Goal: Task Accomplishment & Management: Manage account settings

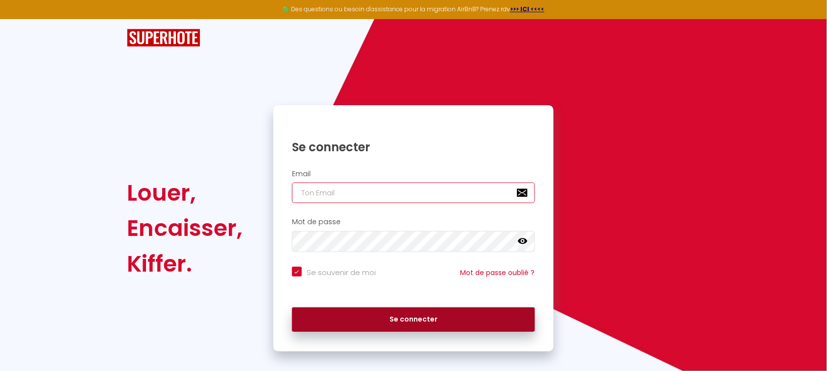
type input "[EMAIL_ADDRESS][DOMAIN_NAME]"
click at [356, 326] on button "Se connecter" at bounding box center [413, 320] width 243 height 24
checkbox input "true"
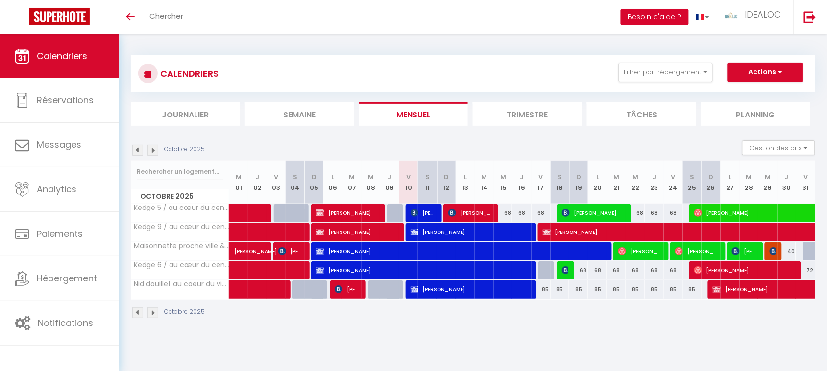
click at [650, 24] on button "Besoin d'aide ?" at bounding box center [655, 17] width 68 height 17
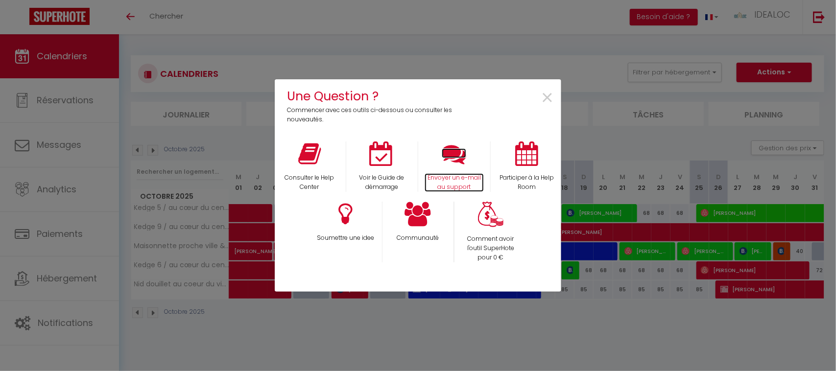
click at [449, 161] on icon at bounding box center [454, 154] width 24 height 24
click at [555, 94] on div "×" at bounding box center [512, 106] width 95 height 38
click at [551, 94] on span "×" at bounding box center [547, 98] width 13 height 31
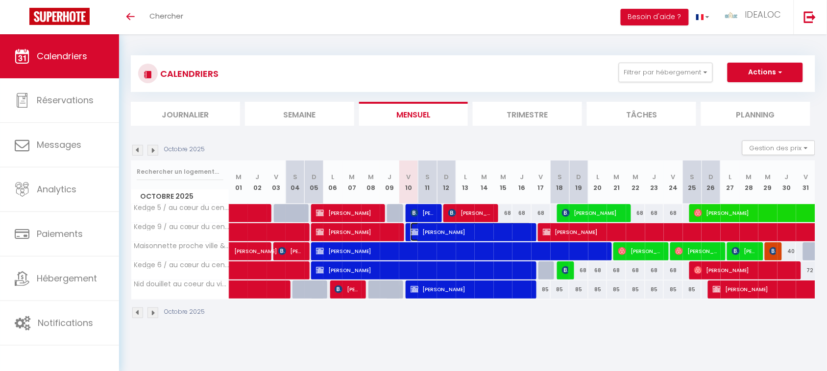
click at [469, 236] on span "[PERSON_NAME]" at bounding box center [470, 232] width 121 height 19
select select "OK"
select select "0"
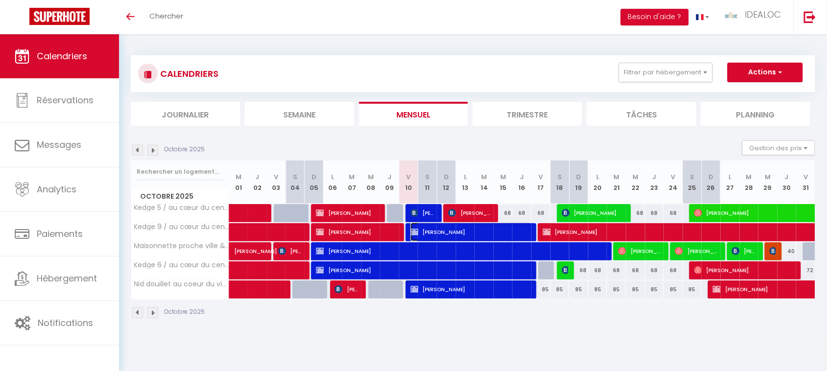
select select "1"
select select
select select "36590"
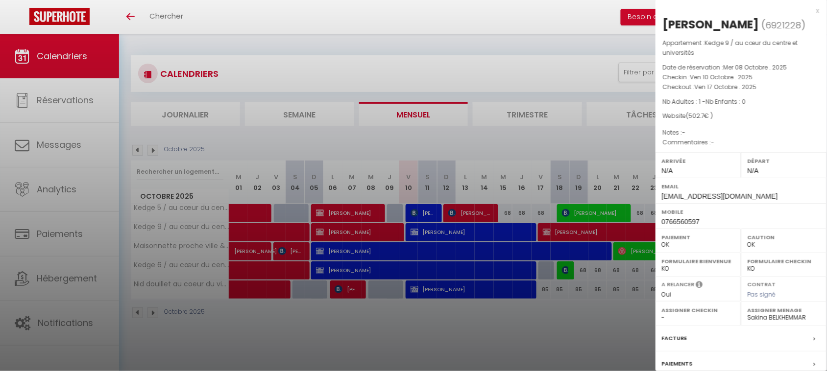
click at [766, 31] on span "6921228" at bounding box center [784, 25] width 36 height 12
copy span "6921228"
click at [809, 13] on div "x" at bounding box center [737, 11] width 164 height 12
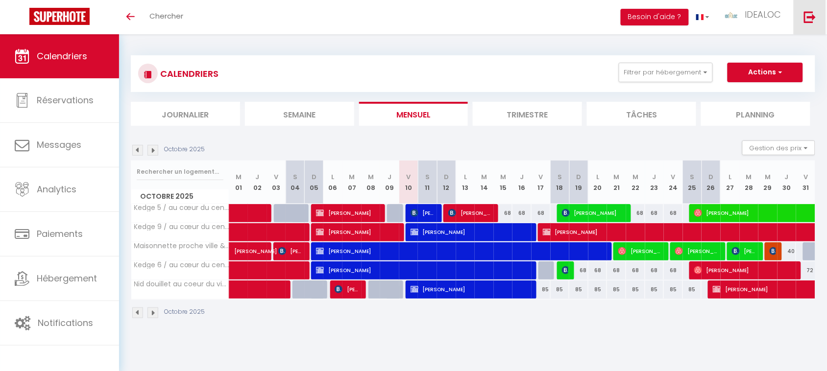
click at [806, 24] on link at bounding box center [809, 17] width 32 height 34
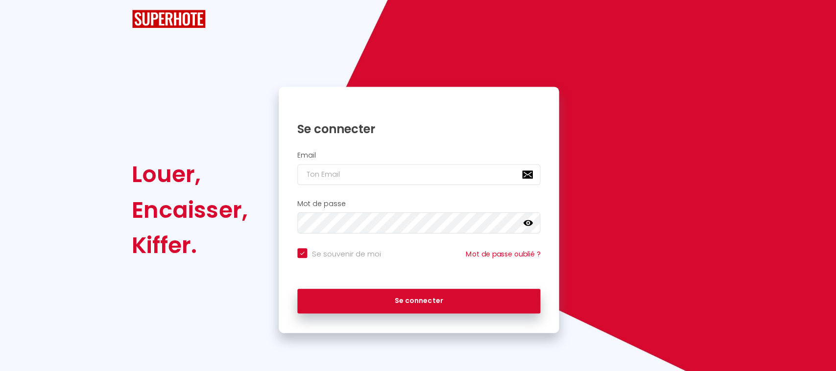
checkbox input "true"
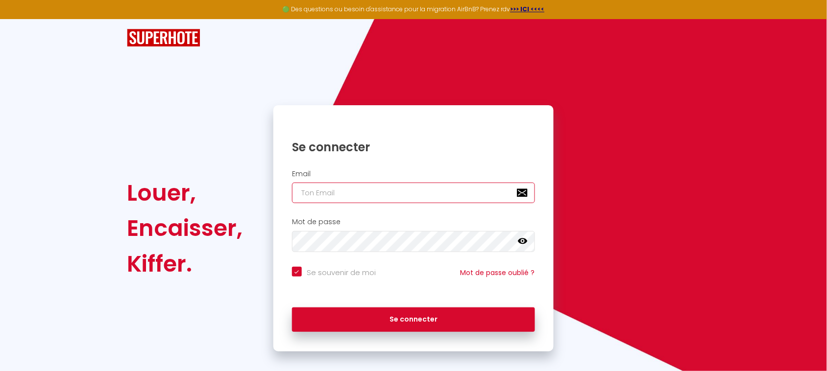
type input "[EMAIL_ADDRESS][DOMAIN_NAME]"
click at [379, 197] on input "[EMAIL_ADDRESS][DOMAIN_NAME]" at bounding box center [413, 193] width 243 height 21
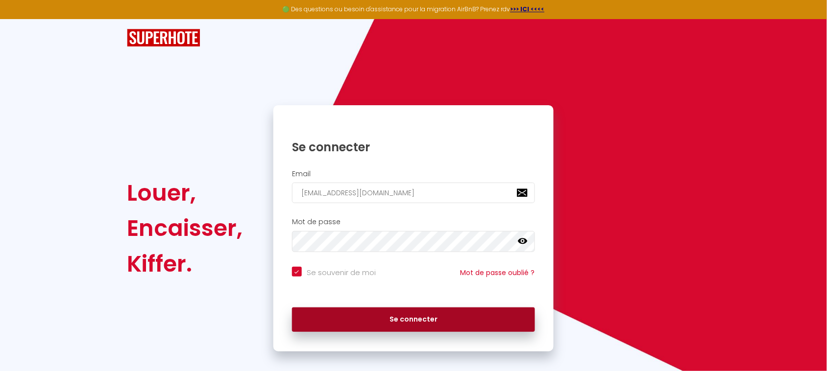
click at [334, 317] on button "Se connecter" at bounding box center [413, 320] width 243 height 24
checkbox input "true"
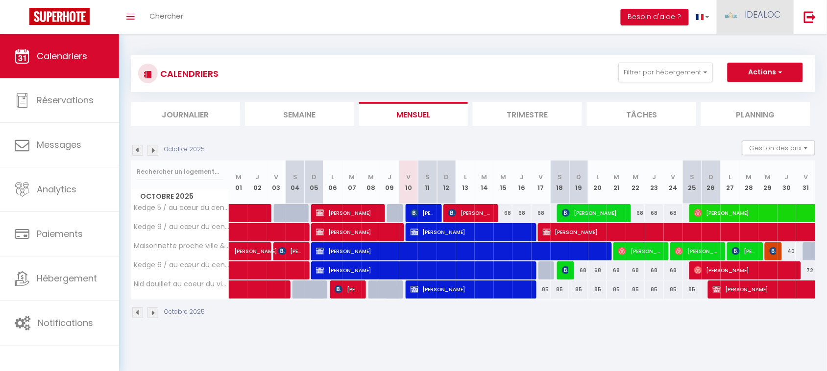
click at [767, 20] on link "IDEALOC" at bounding box center [755, 17] width 77 height 34
click at [746, 68] on link "Équipe" at bounding box center [754, 66] width 72 height 17
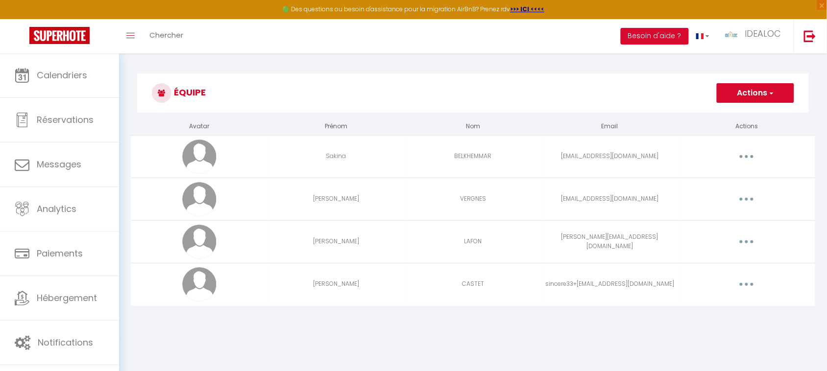
click at [750, 280] on button "button" at bounding box center [746, 285] width 27 height 16
click at [706, 303] on link "Editer" at bounding box center [721, 307] width 72 height 17
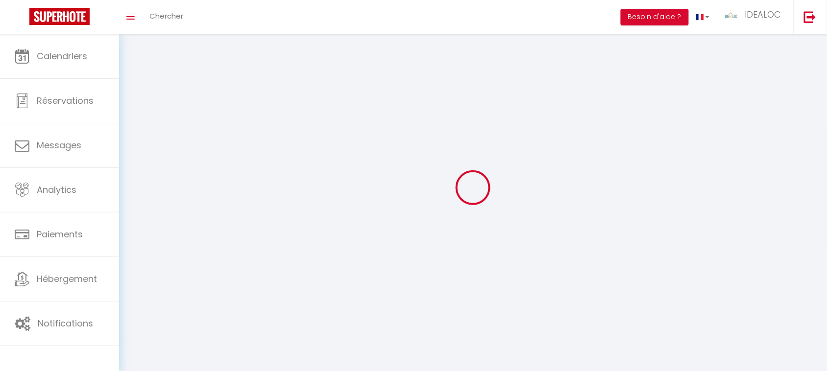
type input "[PERSON_NAME]"
type input "CASTET"
type input "sincere33+[EMAIL_ADDRESS][DOMAIN_NAME]"
type textarea "[URL][DOMAIN_NAME]"
checkbox input "false"
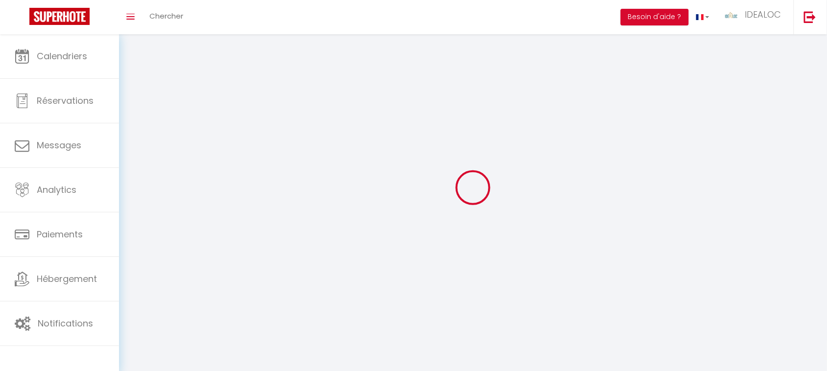
checkbox input "false"
checkbox input "true"
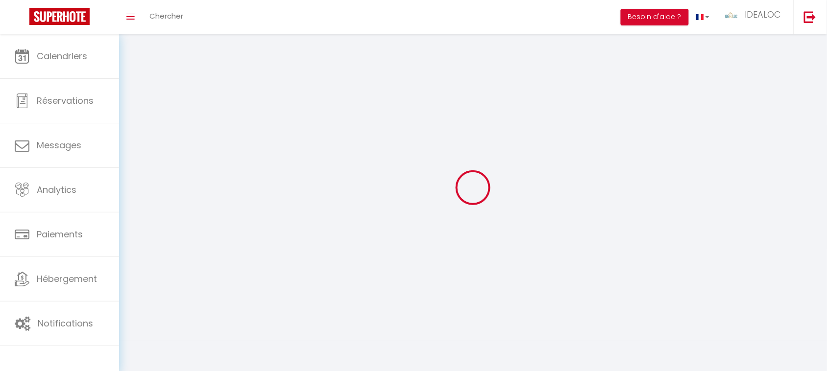
checkbox input "true"
checkbox input "false"
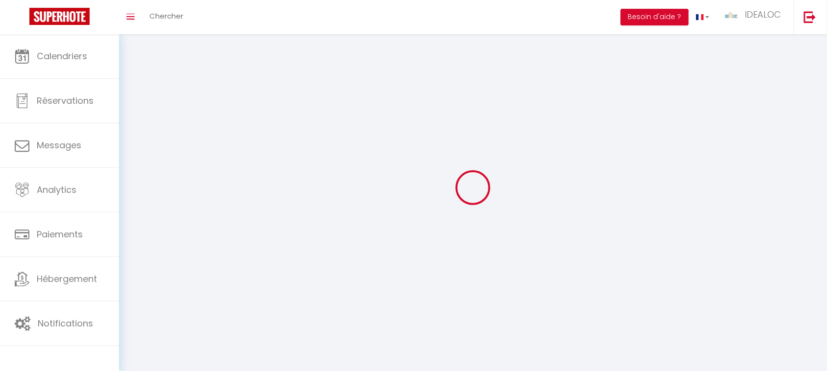
checkbox input "false"
select select
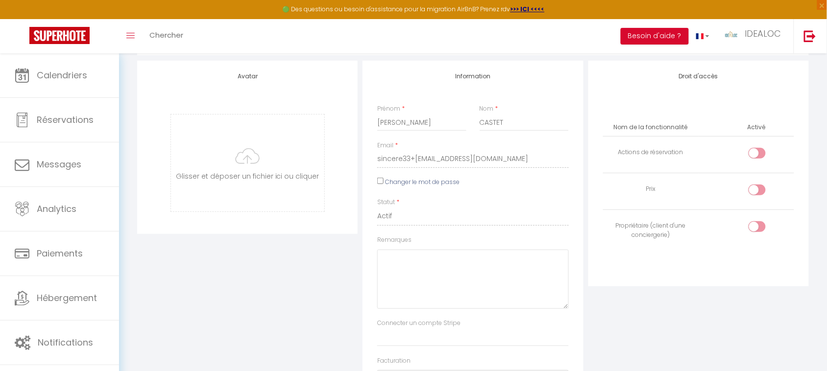
scroll to position [102, 0]
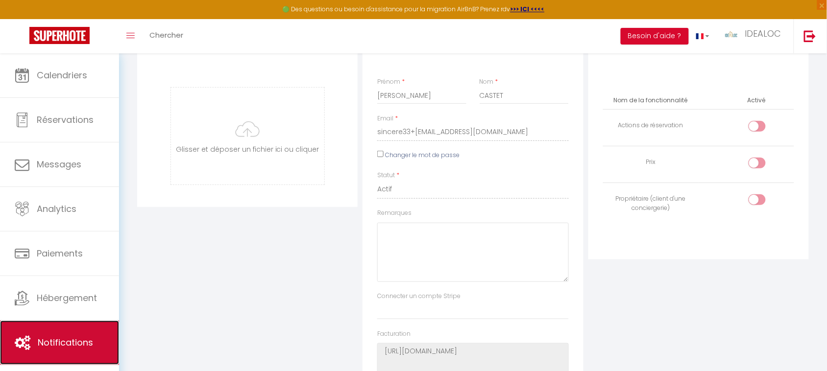
click at [76, 335] on link "Notifications" at bounding box center [59, 343] width 119 height 44
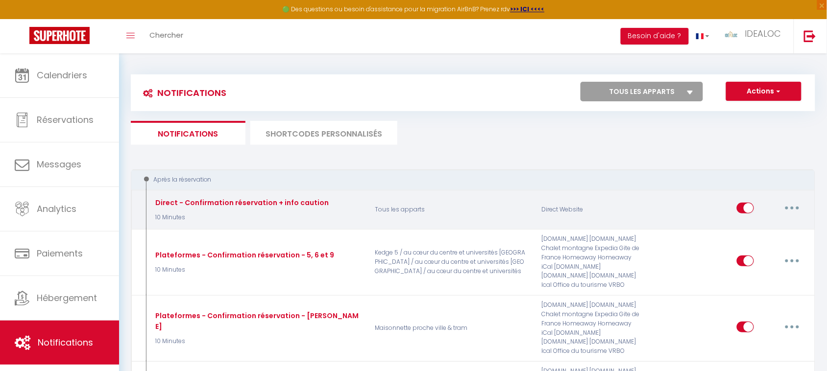
click at [792, 210] on button "button" at bounding box center [791, 208] width 27 height 16
click at [760, 229] on link "Editer" at bounding box center [766, 230] width 72 height 17
type input "Direct - Confirmation réservation + info caution"
select select "10 Minutes"
select select "if_booking_is_paid"
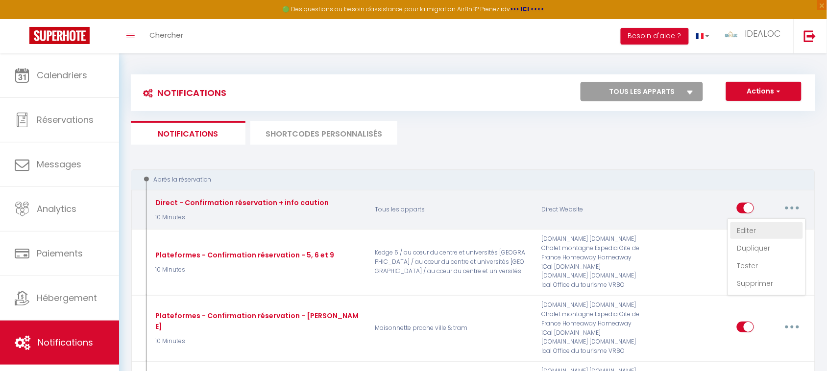
checkbox input "true"
checkbox input "false"
radio input "true"
type input "Confirmation de votre réservation à [RENTAL:NAME]"
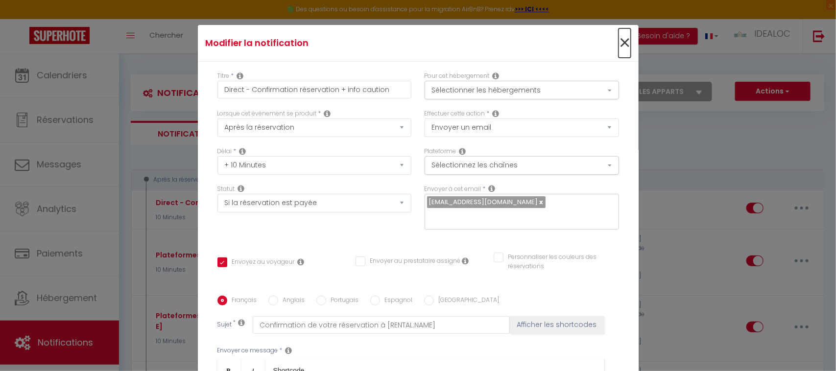
click at [619, 41] on span "×" at bounding box center [625, 42] width 12 height 29
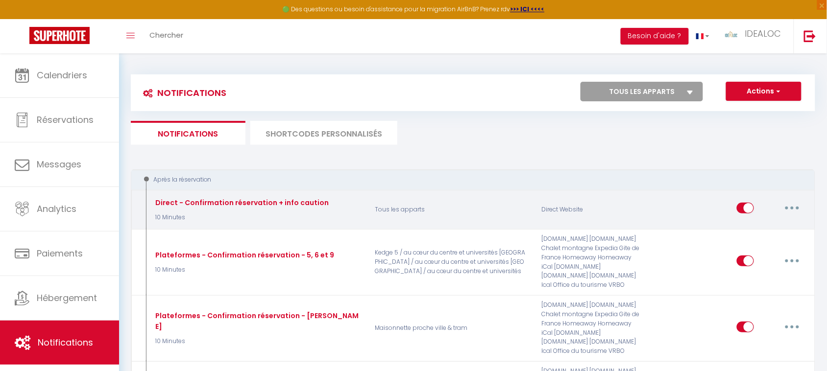
click at [796, 207] on button "button" at bounding box center [791, 208] width 27 height 16
click at [766, 243] on link "Dupliquer" at bounding box center [766, 248] width 72 height 17
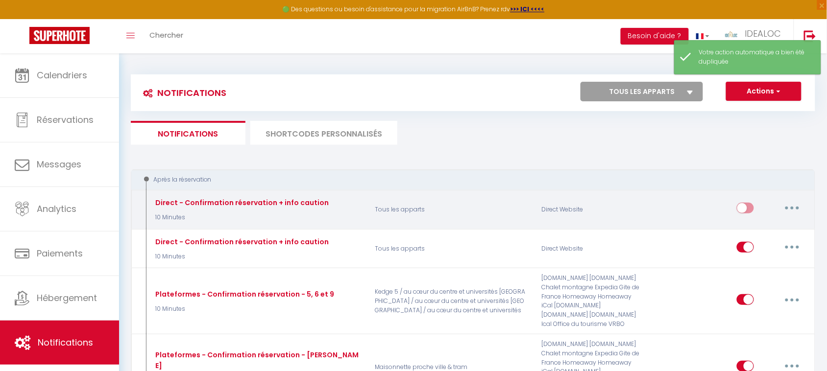
click at [790, 211] on button "button" at bounding box center [791, 208] width 27 height 16
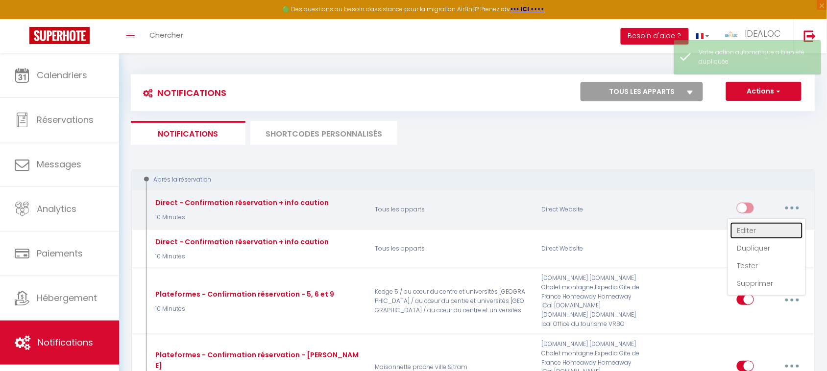
click at [771, 226] on link "Editer" at bounding box center [766, 230] width 72 height 17
type input "Direct - Confirmation réservation + info caution"
select select "10 Minutes"
select select "if_booking_is_paid"
checkbox input "true"
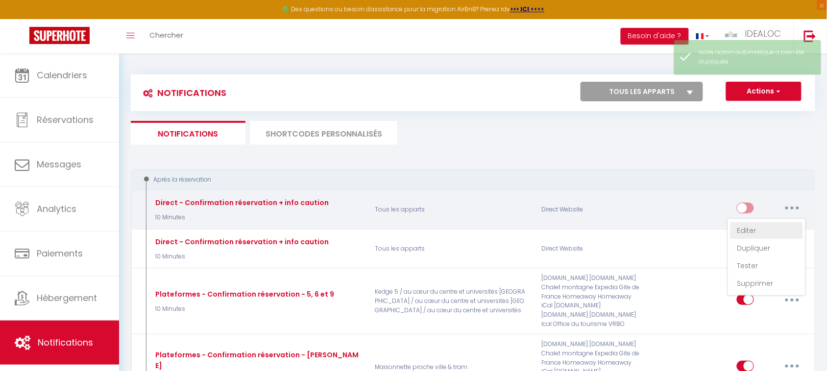
checkbox input "false"
radio input "true"
type input "Confirmation de votre réservation à [RENTAL:NAME]"
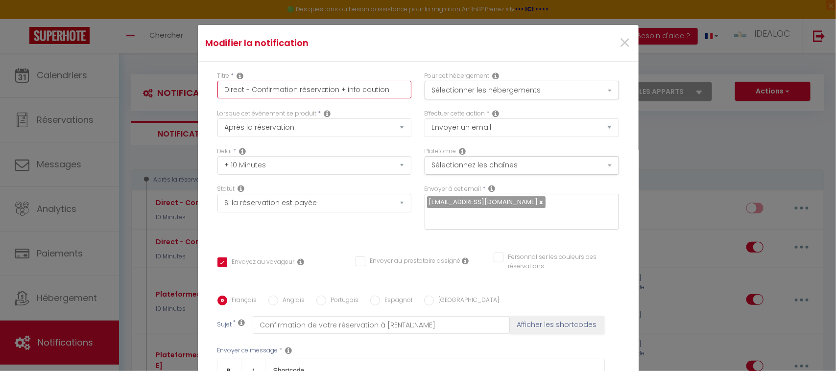
drag, startPoint x: 334, startPoint y: 87, endPoint x: 584, endPoint y: 120, distance: 252.6
click at [584, 120] on div "Titre * Direct - Confirmation réservation + info caution Pour cet hébergement S…" at bounding box center [418, 296] width 441 height 469
type input "Direct - Confirmation réservation"
checkbox input "true"
checkbox input "false"
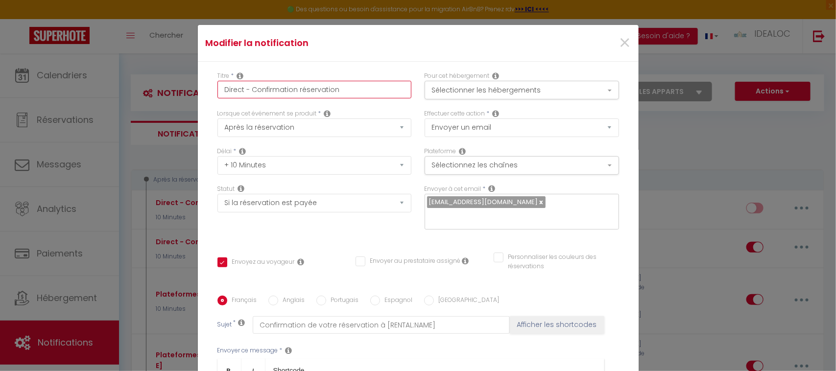
checkbox input "false"
type input "Direct - Confirmation réservation s"
checkbox input "true"
checkbox input "false"
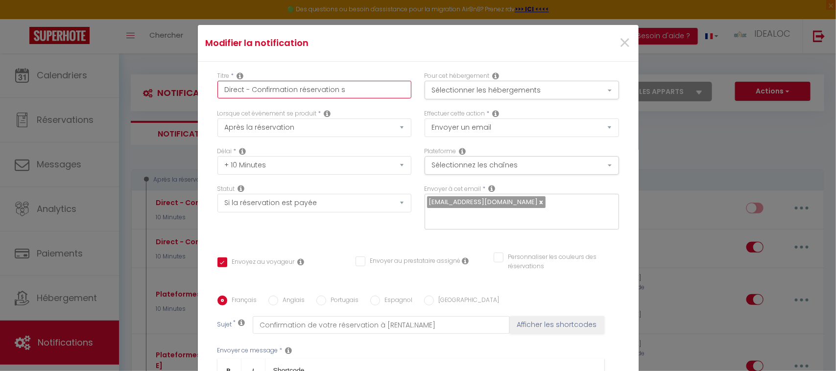
type input "Direct - Confirmation réservation sa"
checkbox input "true"
checkbox input "false"
type input "Direct - Confirmation réservation san"
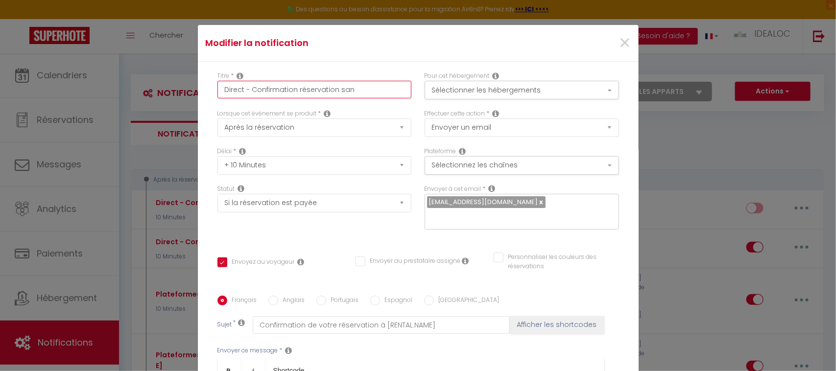
checkbox input "true"
checkbox input "false"
type input "Direct - Confirmation réservation sans"
checkbox input "true"
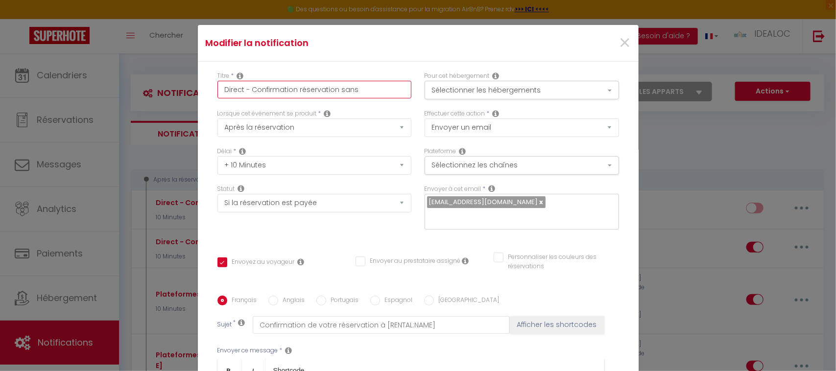
checkbox input "false"
type input "Direct - Confirmation réservation sans"
checkbox input "true"
checkbox input "false"
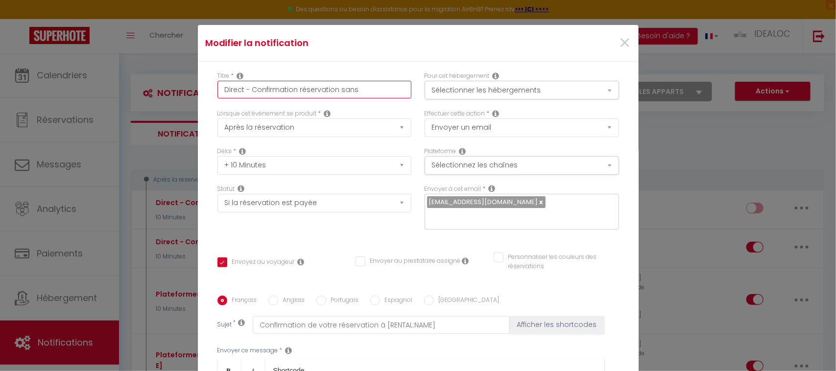
checkbox input "false"
type input "Direct - Confirmation réservation sans c"
checkbox input "true"
checkbox input "false"
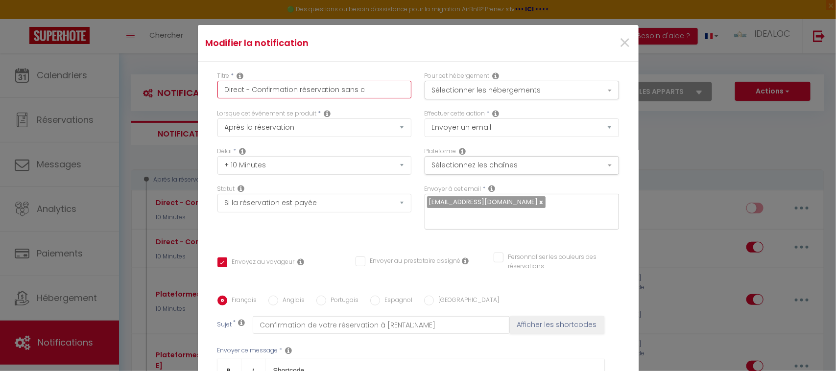
type input "Direct - Confirmation réservation sans ca"
checkbox input "true"
checkbox input "false"
type input "Direct - Confirmation réservation sans cat"
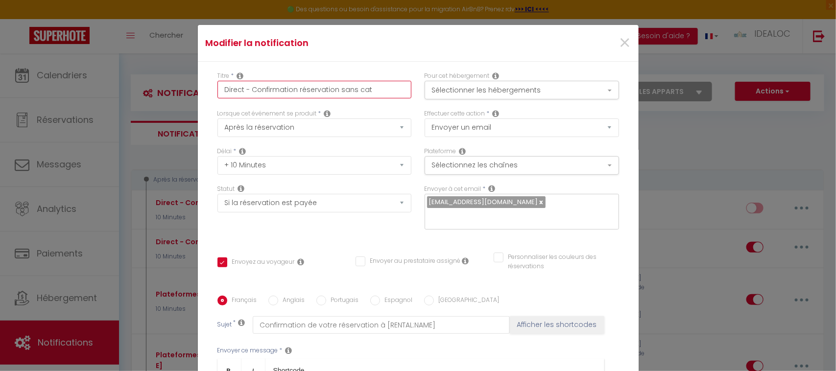
checkbox input "true"
checkbox input "false"
type input "Direct - Confirmation réservation sans ca"
checkbox input "true"
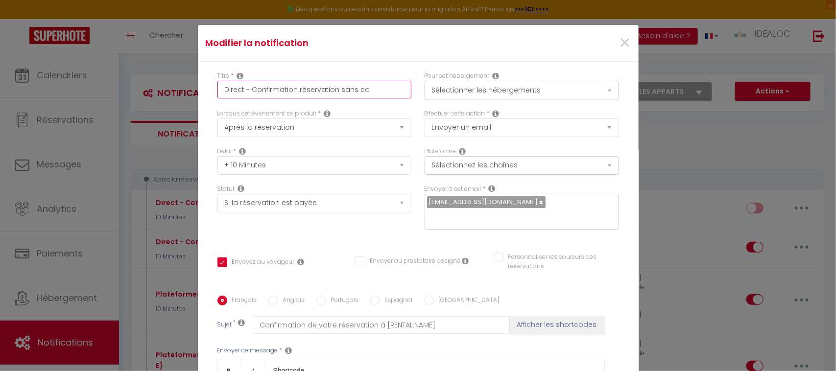
checkbox input "false"
type input "Direct - Confirmation réservation sans c"
checkbox input "true"
checkbox input "false"
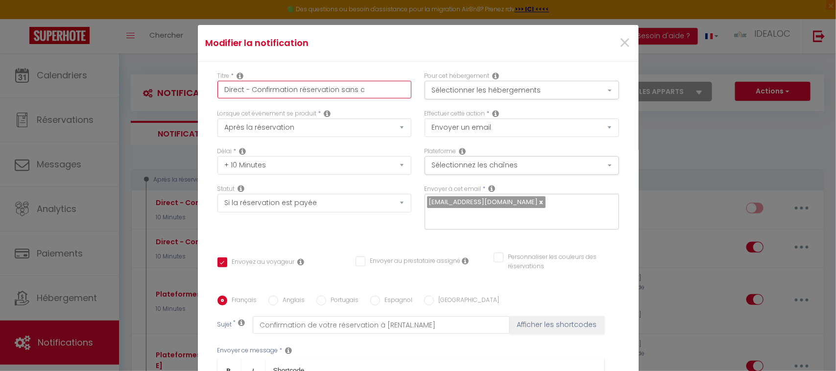
checkbox input "false"
type input "Direct - Confirmation réservation sans"
checkbox input "true"
checkbox input "false"
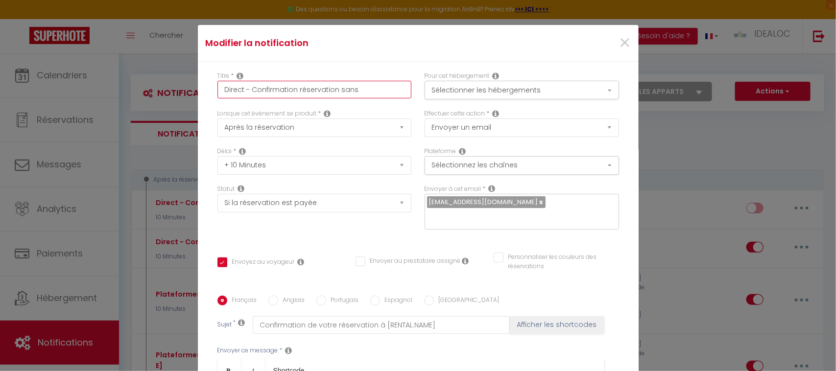
type input "Direct - Confirmation réservation sans i"
checkbox input "true"
checkbox input "false"
type input "Direct - Confirmation réservation sans in"
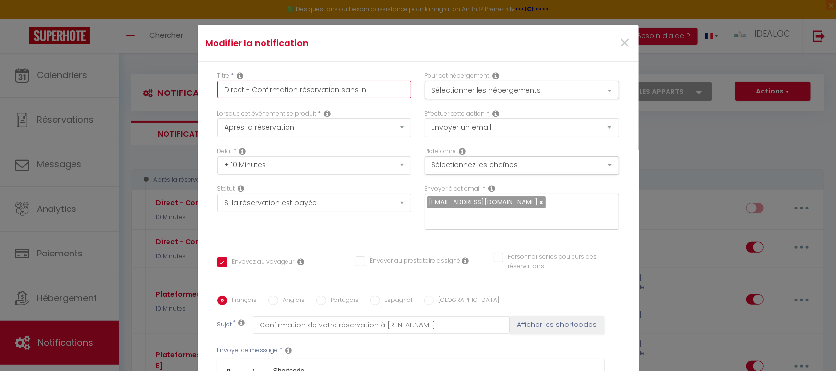
checkbox input "true"
checkbox input "false"
type input "Direct - Confirmation réservation sans inf"
checkbox input "true"
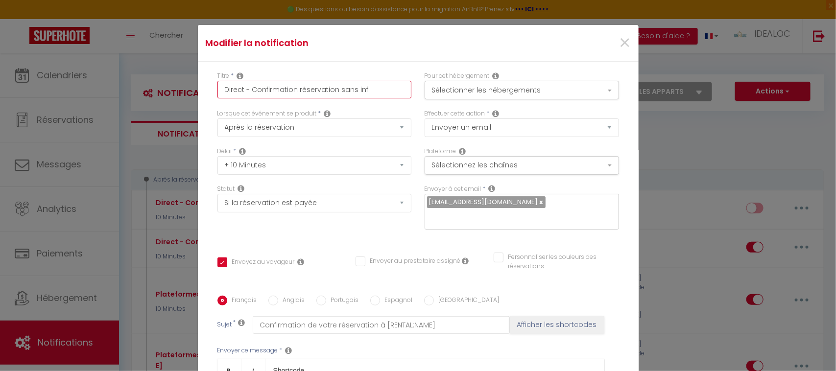
checkbox input "false"
type input "Direct - Confirmation réservation sans info"
checkbox input "true"
checkbox input "false"
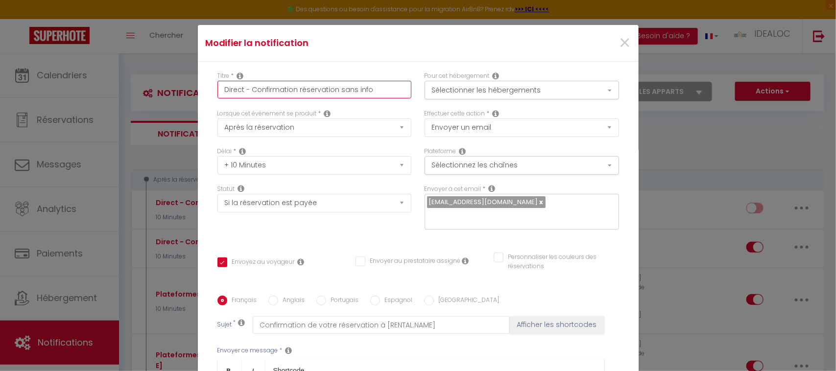
checkbox input "false"
type input "Direct - Confirmation réservation sans info"
checkbox input "true"
checkbox input "false"
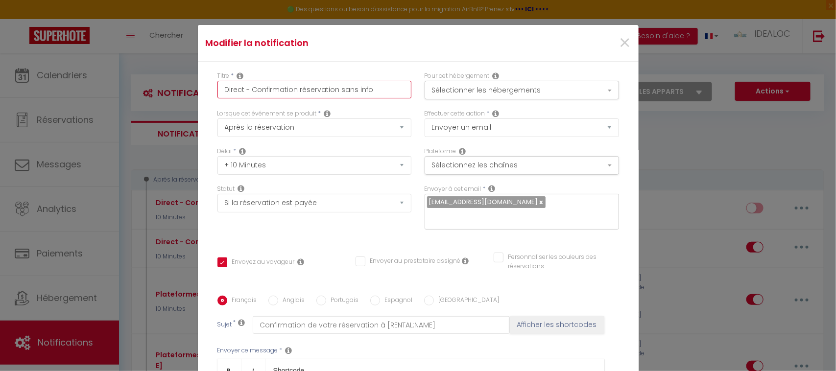
type input "Direct - Confirmation réservation sans info s"
checkbox input "true"
checkbox input "false"
type input "Direct - Confirmation réservation sans info c"
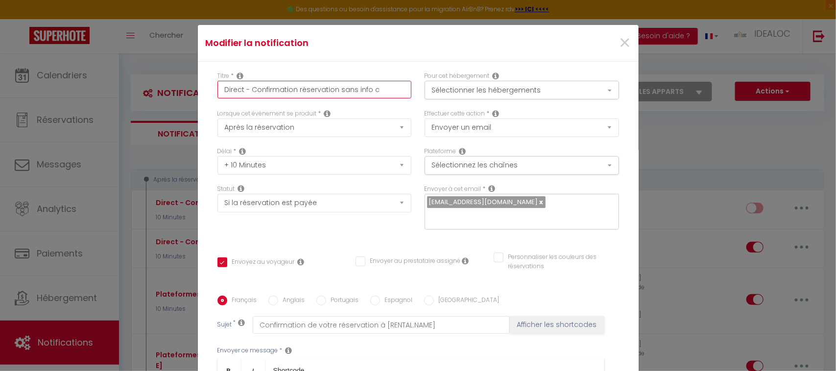
checkbox input "true"
checkbox input "false"
checkbox input "true"
checkbox input "false"
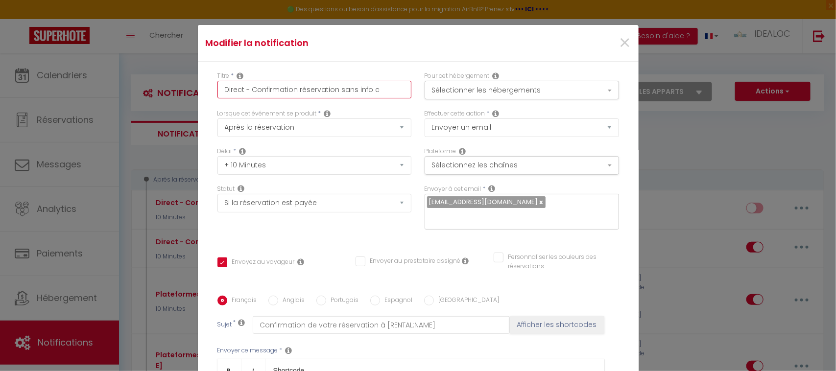
checkbox input "false"
type input "Direct - Confirmation réservation sans info ca"
checkbox input "true"
checkbox input "false"
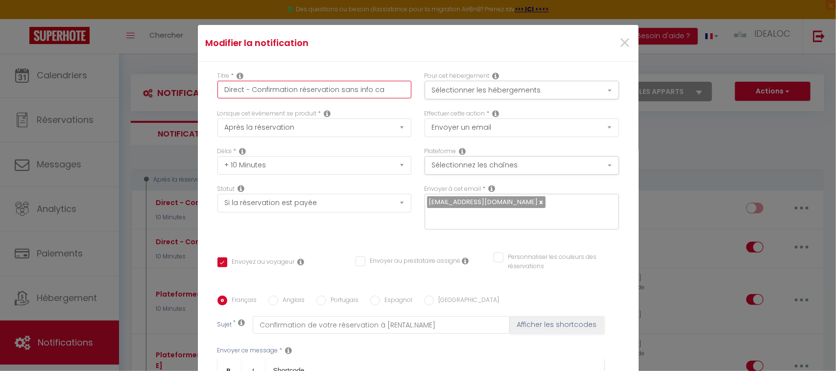
type input "Direct - Confirmation réservation sans info cau"
checkbox input "true"
checkbox input "false"
type input "Direct - Confirmation réservation sans info caut"
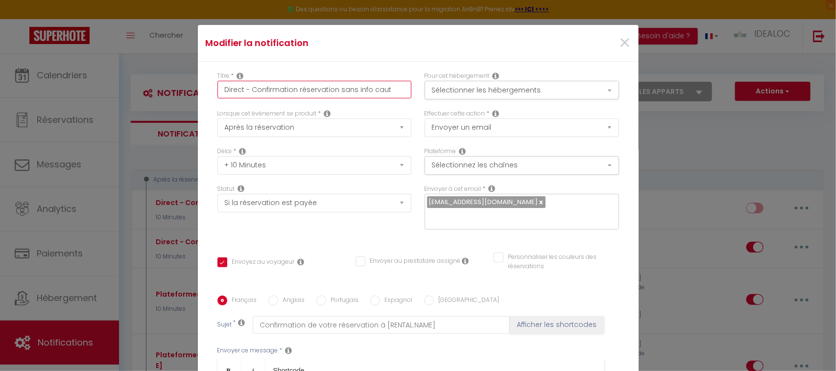
checkbox input "true"
checkbox input "false"
type input "Direct - Confirmation réservation sans info cauti"
checkbox input "true"
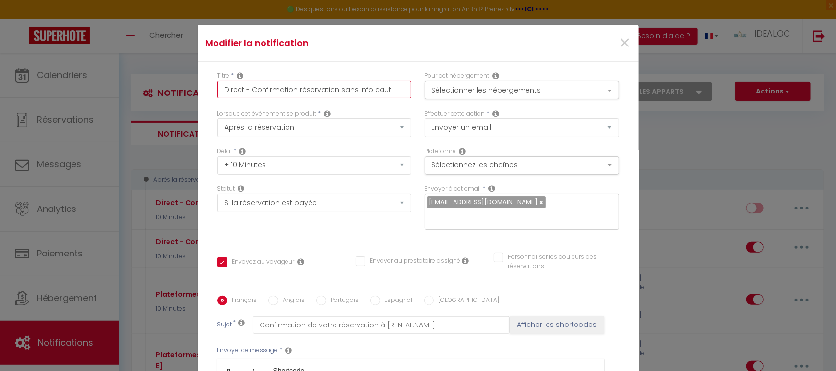
checkbox input "false"
type input "Direct - Confirmation réservation sans info cautio"
checkbox input "true"
checkbox input "false"
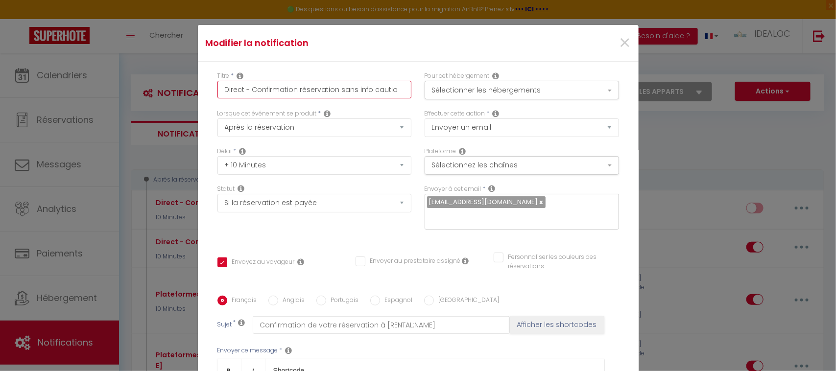
checkbox input "false"
type input "Direct - Confirmation réservation sans info caution"
checkbox input "true"
checkbox input "false"
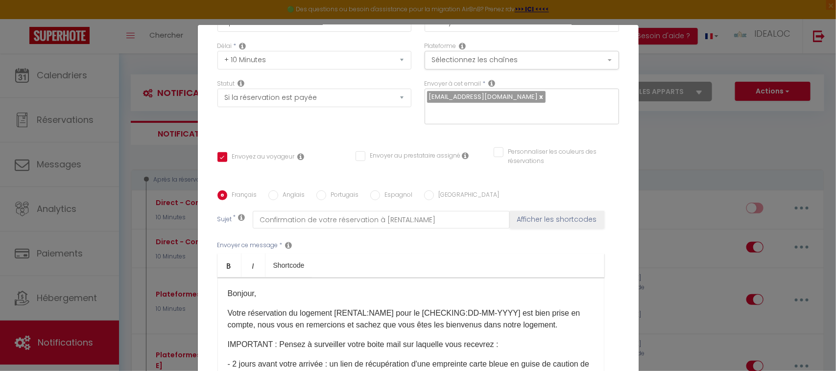
scroll to position [175, 0]
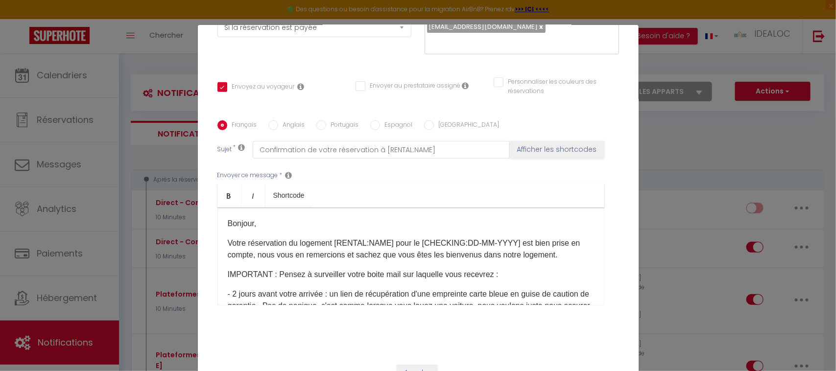
type input "Direct - Confirmation réservation sans info caution"
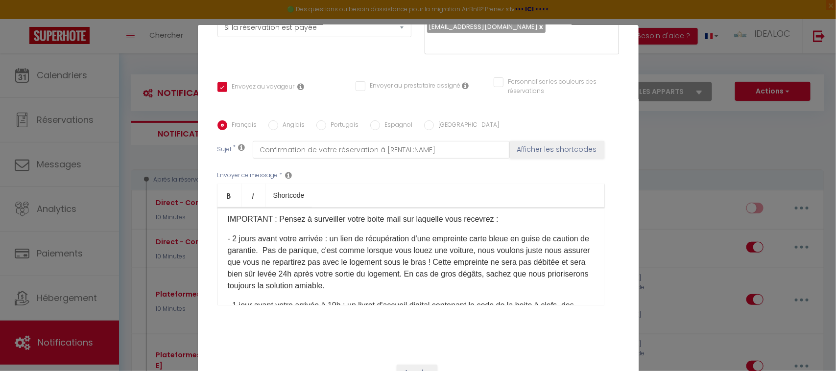
scroll to position [0, 0]
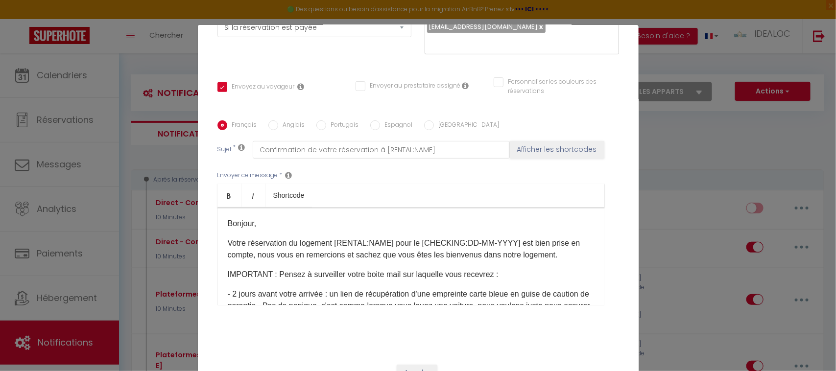
drag, startPoint x: 460, startPoint y: 272, endPoint x: 504, endPoint y: 254, distance: 46.9
click at [504, 254] on div "Bonjour, Votre réservation du logement [RENTAL:NAME] pour le​ [CHECKING:DD-MM-Y…" at bounding box center [410, 257] width 387 height 98
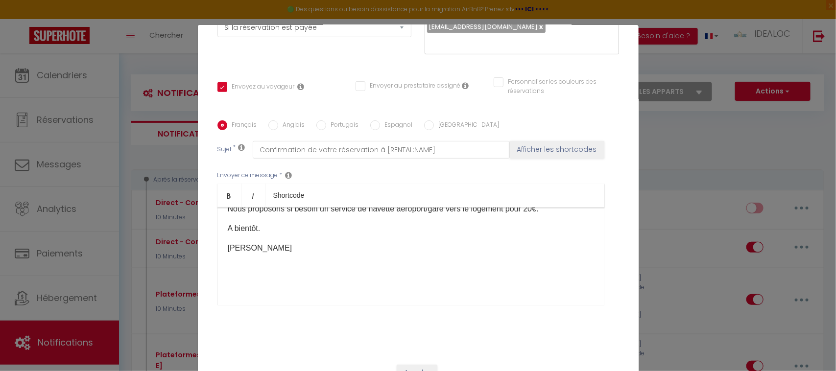
scroll to position [49, 0]
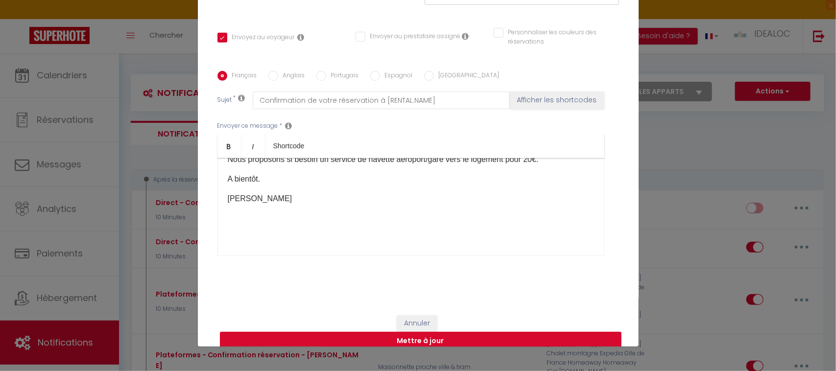
click at [456, 332] on button "Mettre à jour" at bounding box center [421, 341] width 402 height 19
checkbox input "true"
checkbox input "false"
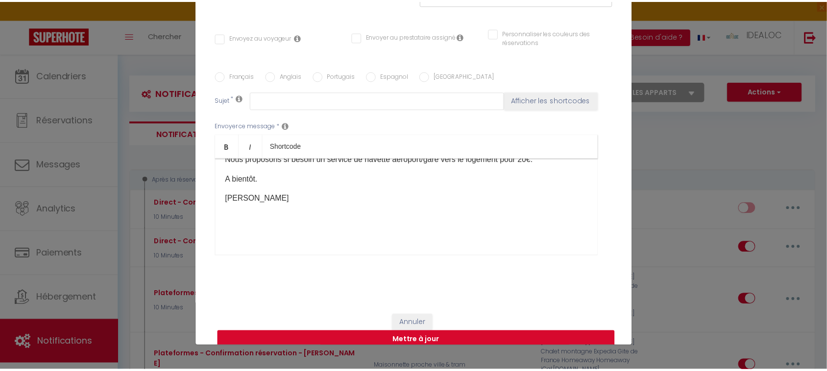
scroll to position [0, 0]
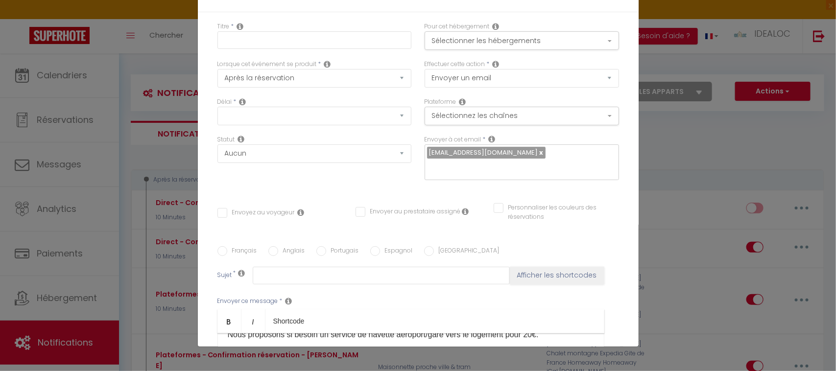
checkbox input "true"
checkbox input "false"
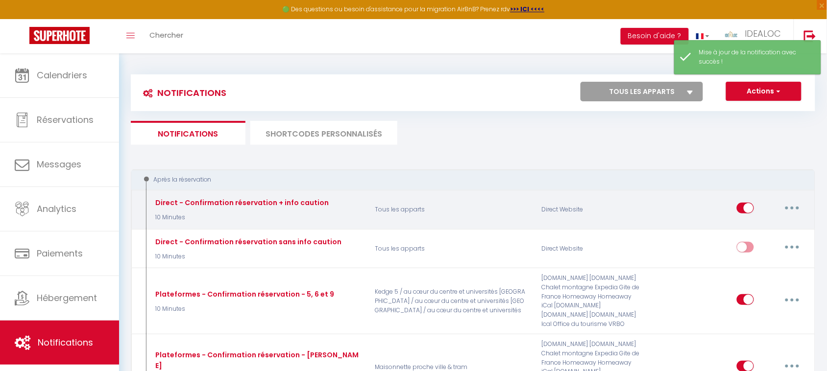
click at [747, 203] on input "checkbox" at bounding box center [745, 210] width 17 height 15
checkbox input "false"
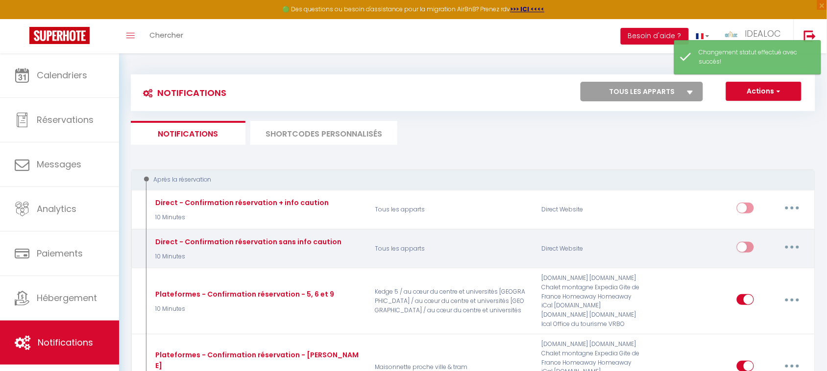
click at [747, 251] on input "checkbox" at bounding box center [745, 249] width 17 height 15
checkbox input "true"
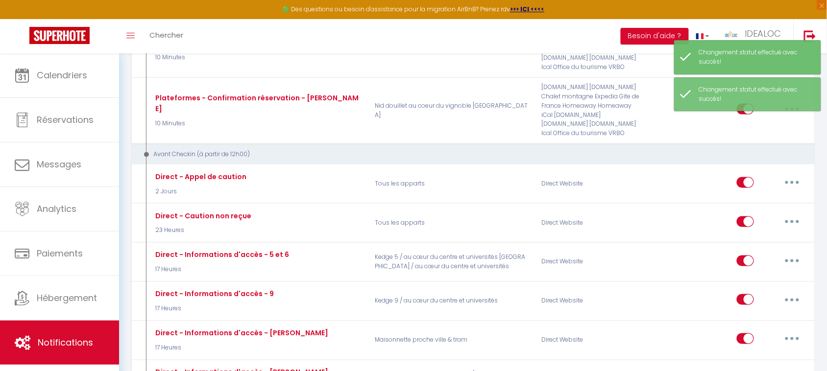
scroll to position [327, 0]
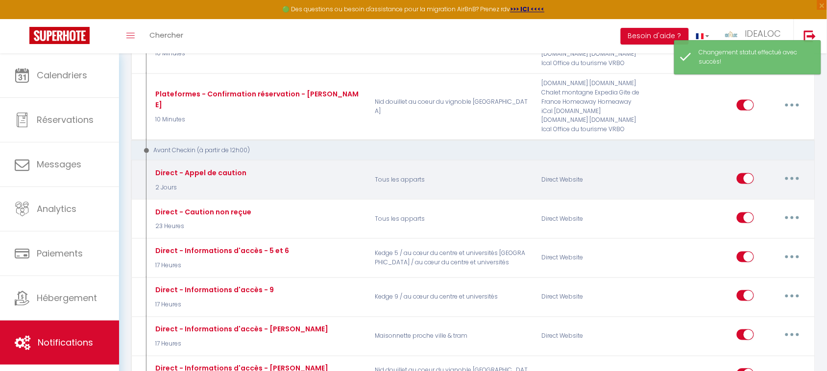
click at [748, 175] on input "checkbox" at bounding box center [745, 180] width 17 height 15
checkbox input "false"
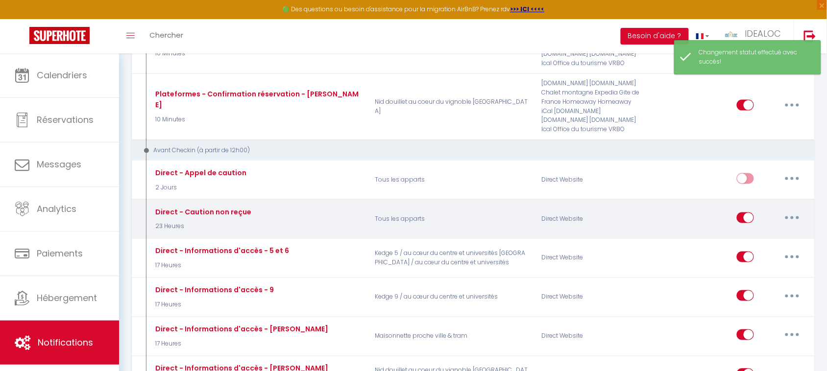
click at [748, 216] on input "checkbox" at bounding box center [745, 220] width 17 height 15
checkbox input "false"
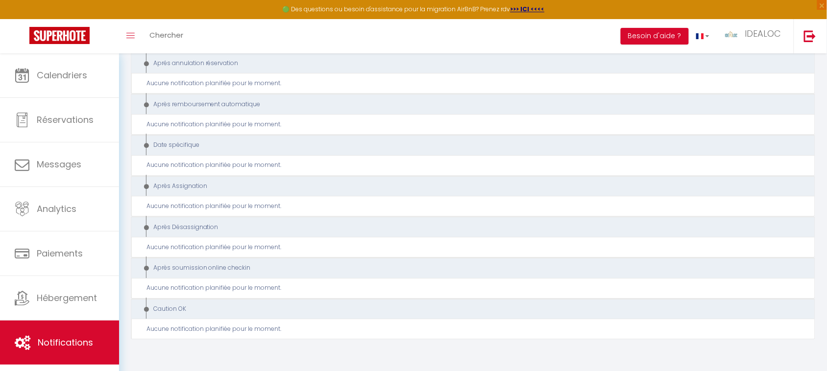
scroll to position [1855, 0]
